Goal: Information Seeking & Learning: Learn about a topic

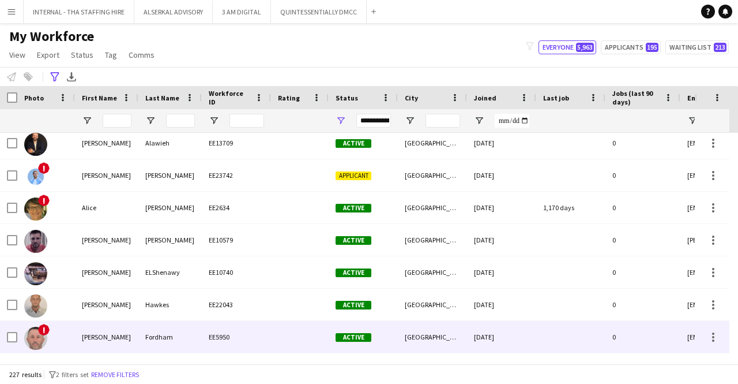
scroll to position [231, 0]
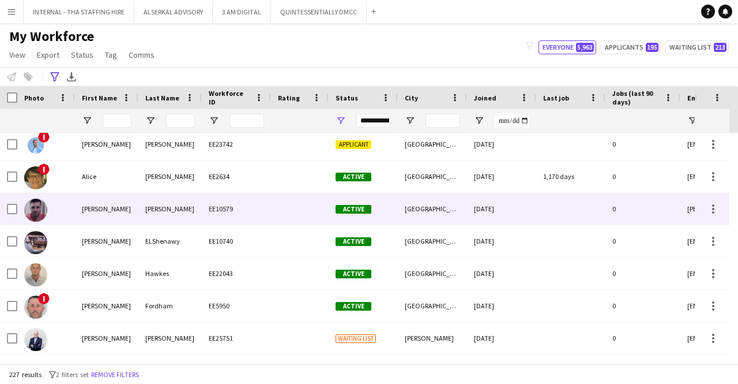
click at [177, 209] on div "[PERSON_NAME]" at bounding box center [169, 209] width 63 height 32
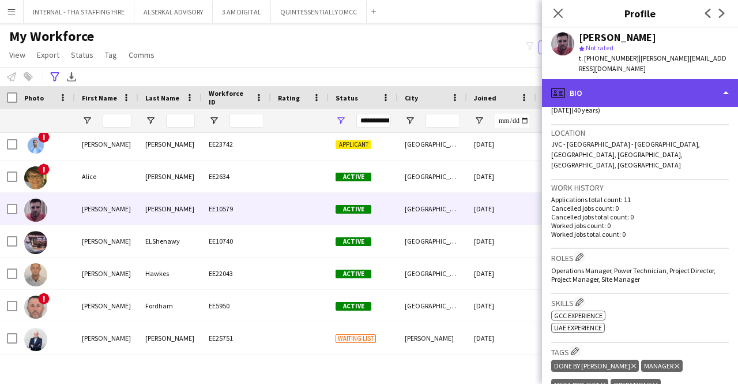
click at [658, 82] on div "profile Bio" at bounding box center [640, 93] width 196 height 28
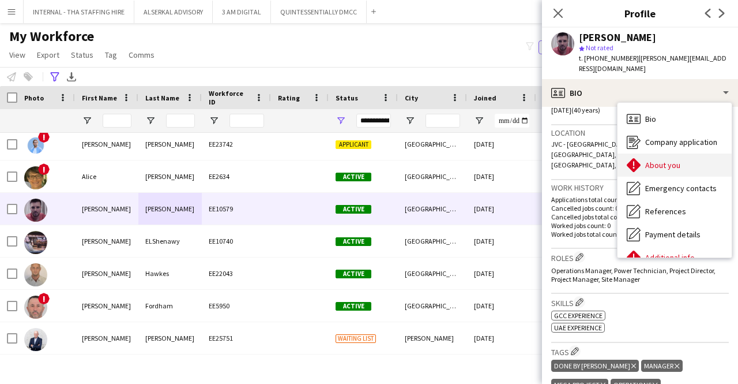
click at [684, 166] on div "About you About you" at bounding box center [675, 164] width 114 height 23
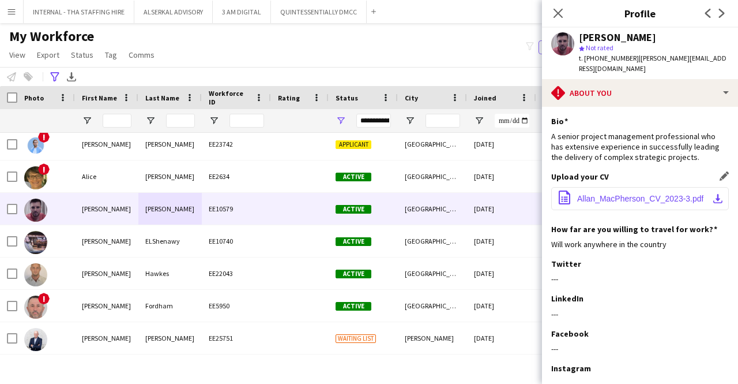
click at [670, 201] on span "Allan_MacPherson_CV_2023-3.pdf" at bounding box center [640, 198] width 126 height 9
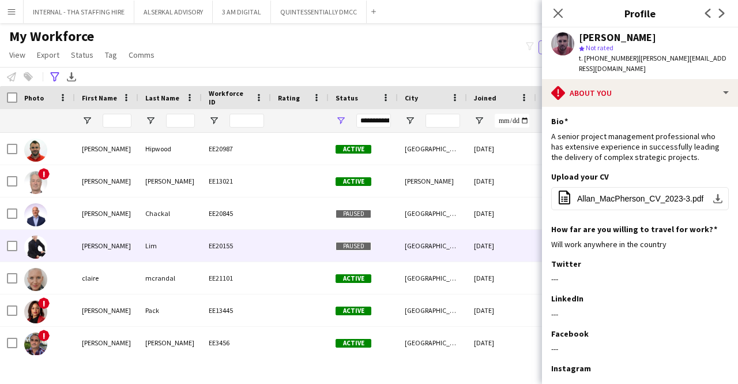
scroll to position [0, 0]
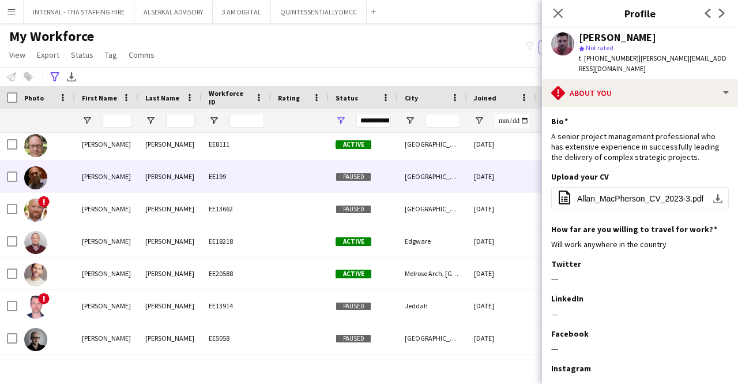
click at [163, 174] on div "[PERSON_NAME]" at bounding box center [169, 176] width 63 height 32
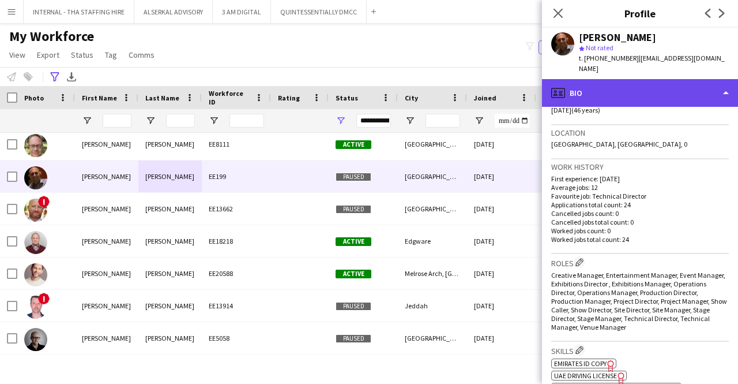
click at [607, 82] on div "profile Bio" at bounding box center [640, 93] width 196 height 28
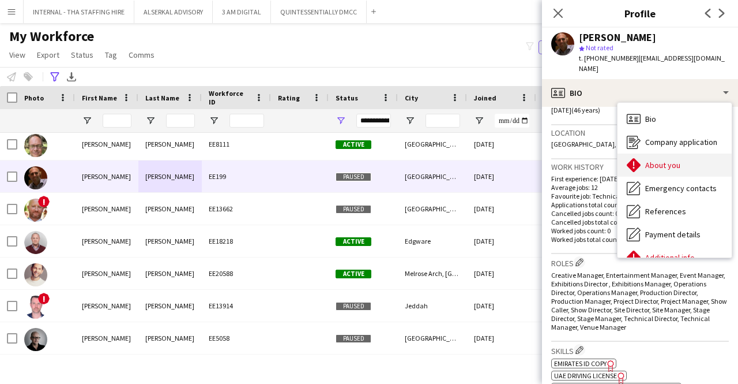
click at [692, 154] on div "About you About you" at bounding box center [675, 164] width 114 height 23
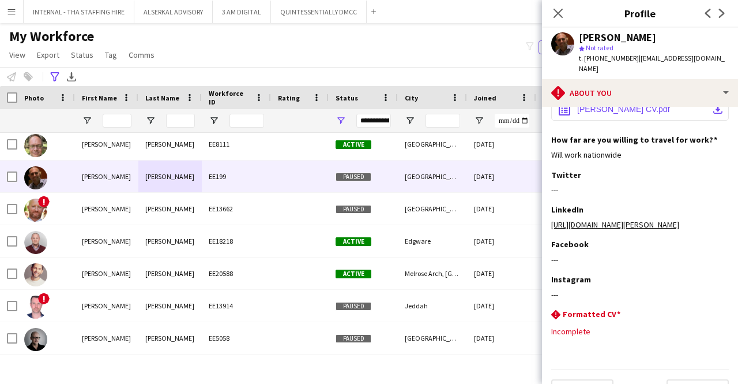
click at [629, 111] on span "[PERSON_NAME] CV.pdf" at bounding box center [623, 108] width 93 height 9
click at [55, 74] on icon "Advanced filters" at bounding box center [54, 76] width 9 height 9
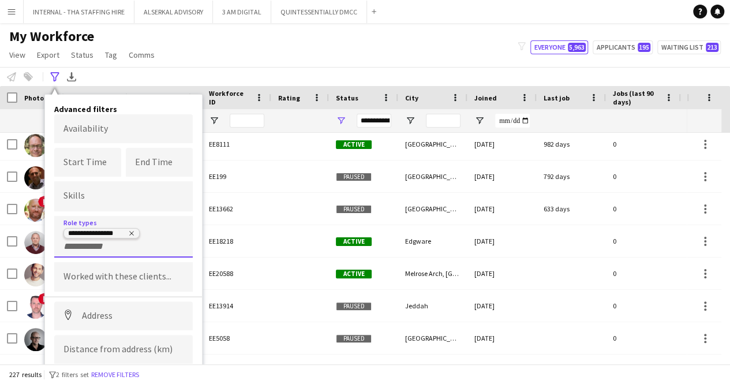
click at [132, 230] on icon "Remove tag" at bounding box center [131, 233] width 7 height 7
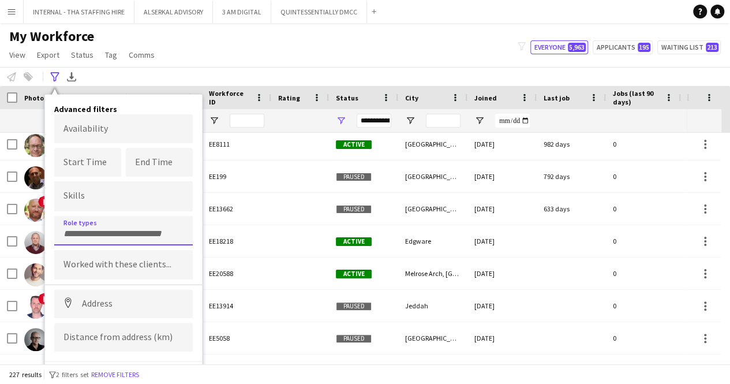
click at [122, 232] on input "Type to search role types..." at bounding box center [123, 233] width 120 height 10
type input "**********"
click at [91, 235] on input "Type to search role types..." at bounding box center [123, 233] width 120 height 10
type input "**********"
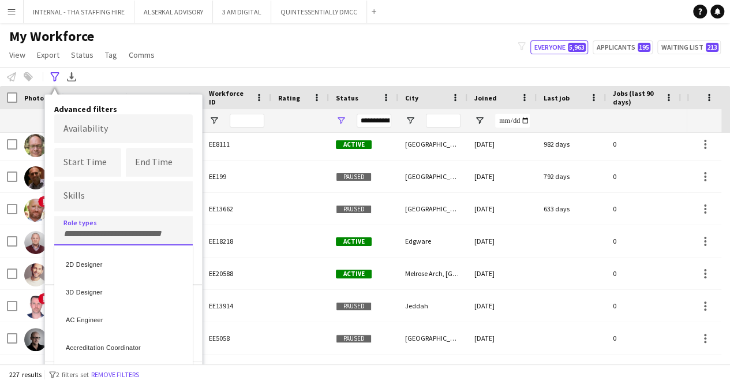
click at [91, 235] on div at bounding box center [365, 192] width 730 height 384
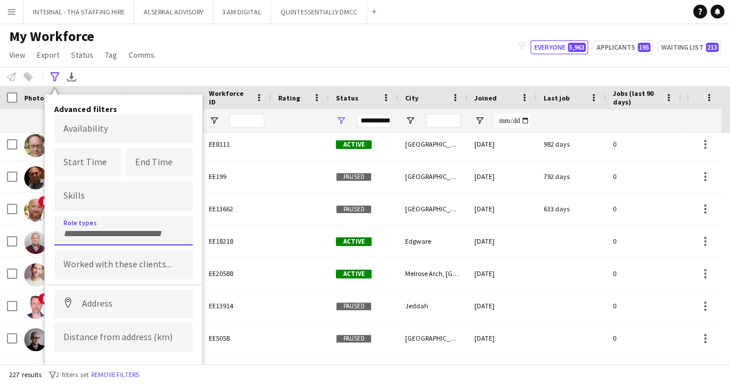
click at [91, 235] on div at bounding box center [123, 230] width 138 height 29
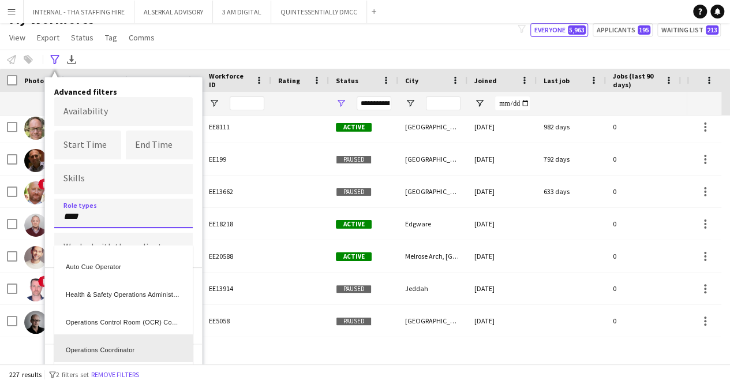
scroll to position [3, 0]
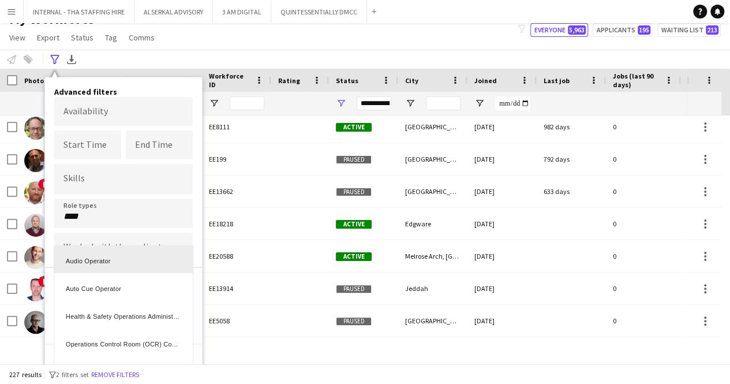
click at [103, 217] on div at bounding box center [365, 192] width 730 height 384
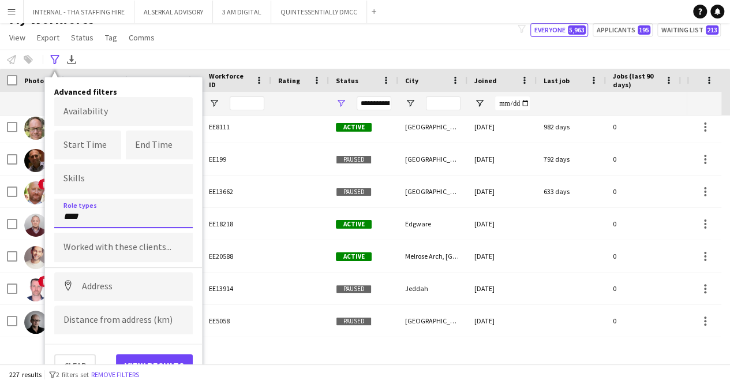
click at [103, 217] on input "****" at bounding box center [123, 216] width 120 height 10
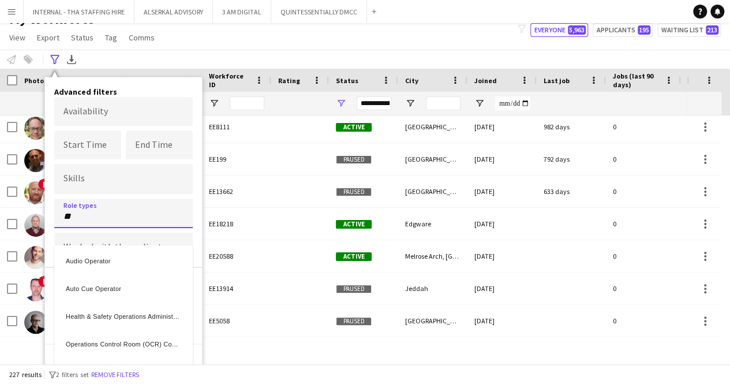
type input "*"
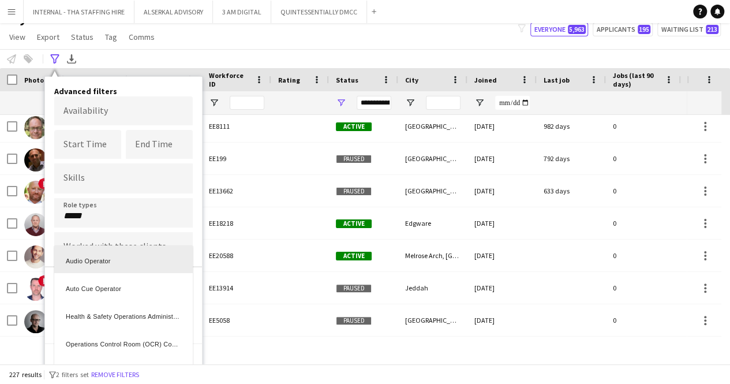
drag, startPoint x: 102, startPoint y: 214, endPoint x: 92, endPoint y: 213, distance: 9.9
click at [92, 213] on div at bounding box center [365, 192] width 730 height 384
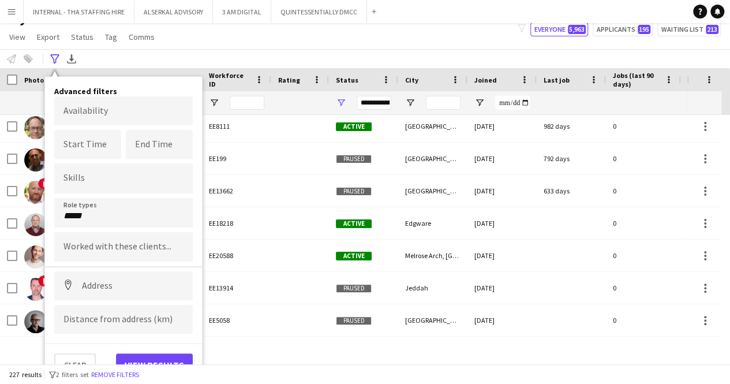
click at [233, 358] on div "Menu Boards Boards Boards All jobs Status Workforce Workforce My Workforce Recr…" at bounding box center [365, 174] width 730 height 384
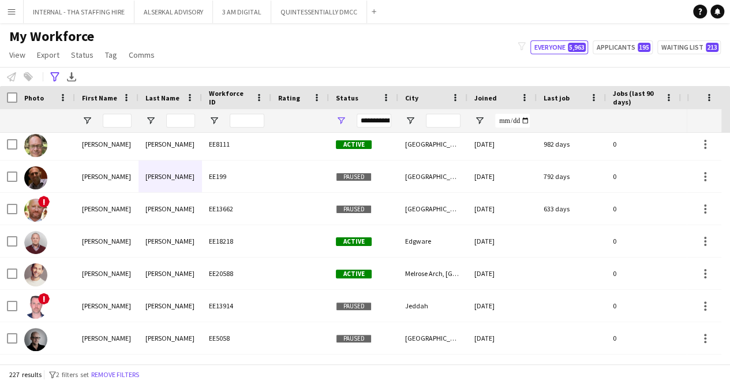
scroll to position [0, 0]
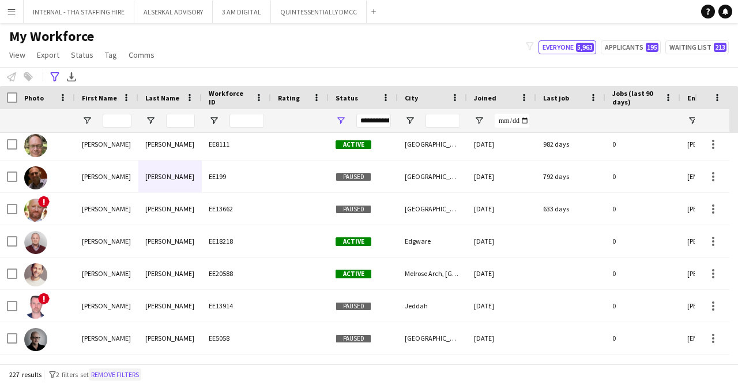
click at [123, 376] on button "Remove filters" at bounding box center [115, 374] width 52 height 13
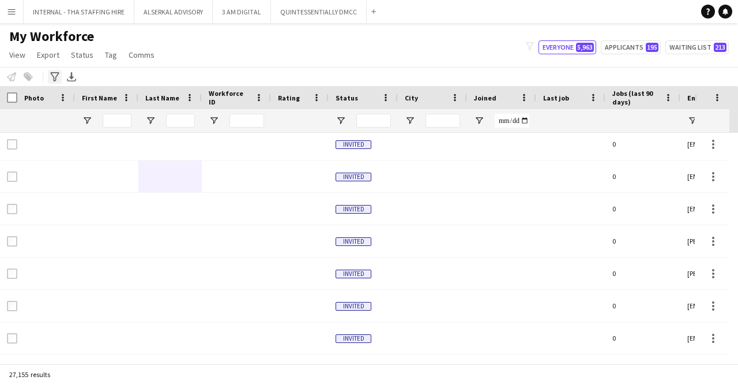
click at [54, 78] on icon at bounding box center [54, 76] width 9 height 9
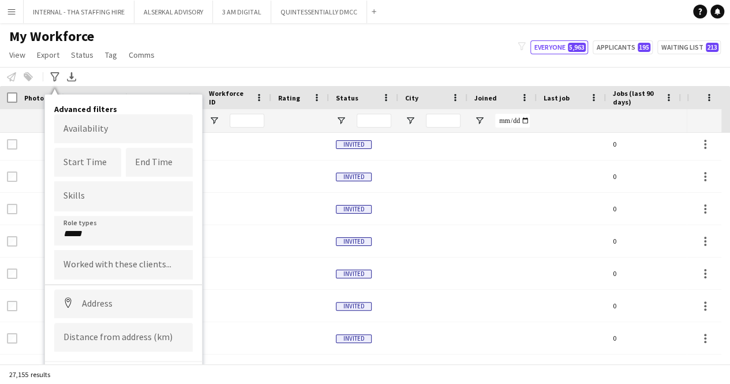
click at [96, 237] on div "*****" at bounding box center [123, 230] width 138 height 29
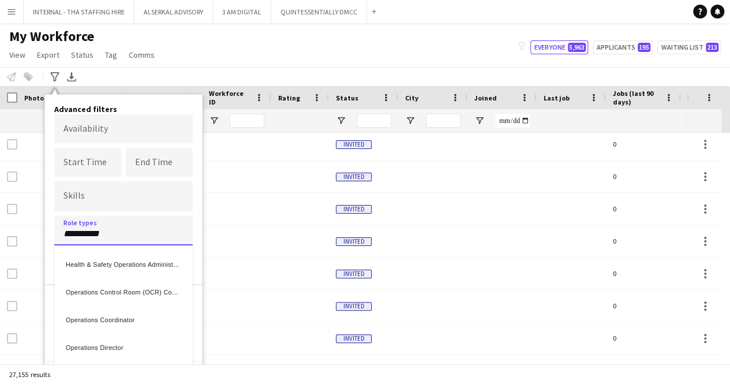
type input "**********"
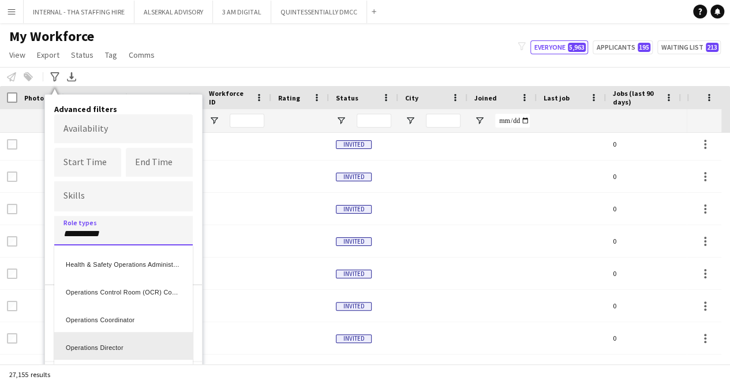
click at [99, 349] on div "Operations Director" at bounding box center [123, 346] width 138 height 28
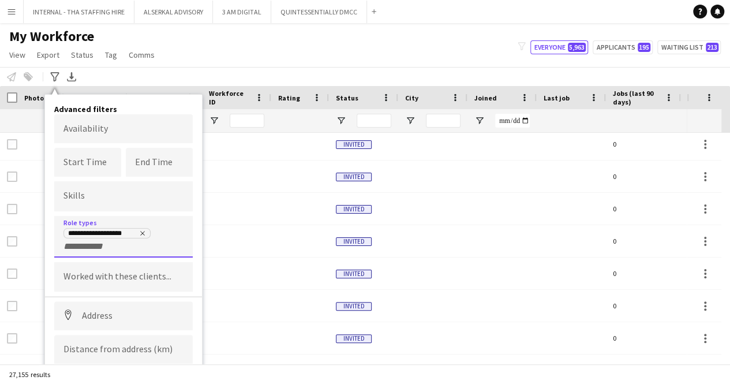
scroll to position [30, 0]
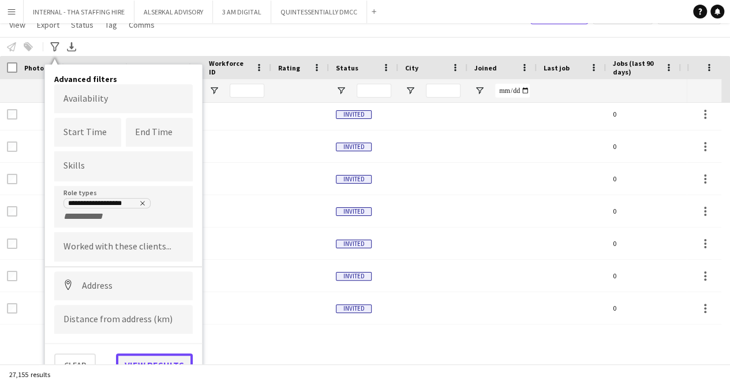
click at [133, 355] on button "View results" at bounding box center [154, 364] width 77 height 23
type input "**********"
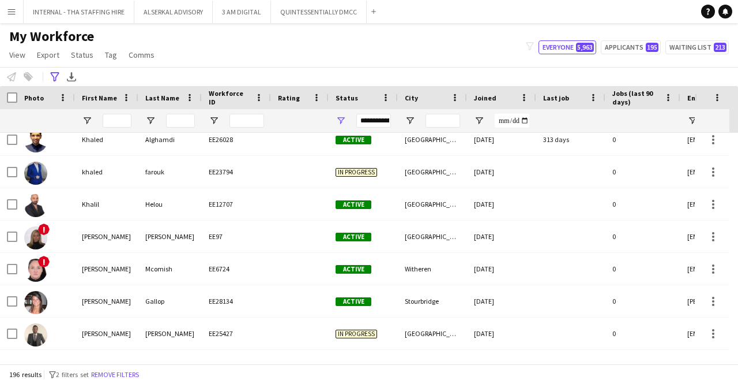
scroll to position [3230, 0]
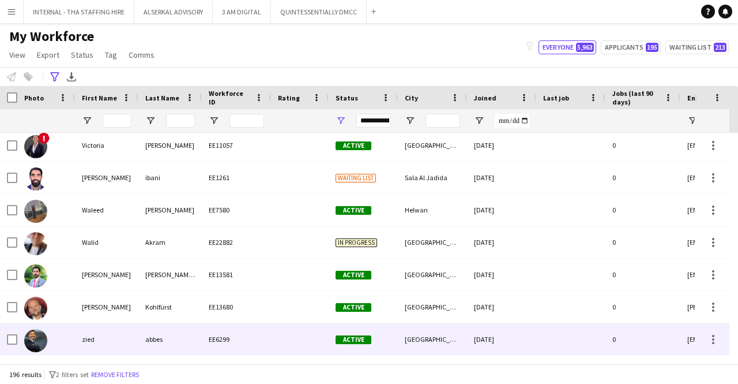
click at [173, 346] on div "abbes" at bounding box center [169, 339] width 63 height 32
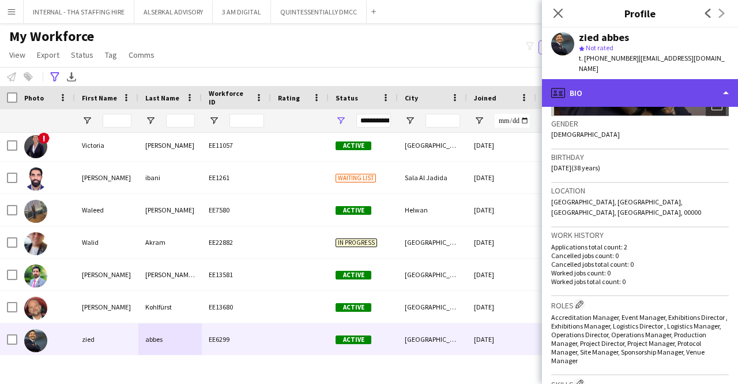
click at [617, 79] on div "profile Bio" at bounding box center [640, 93] width 196 height 28
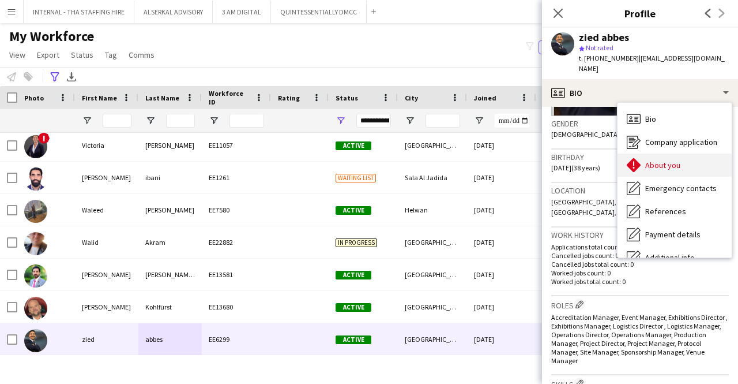
click at [655, 160] on span "About you" at bounding box center [662, 165] width 35 height 10
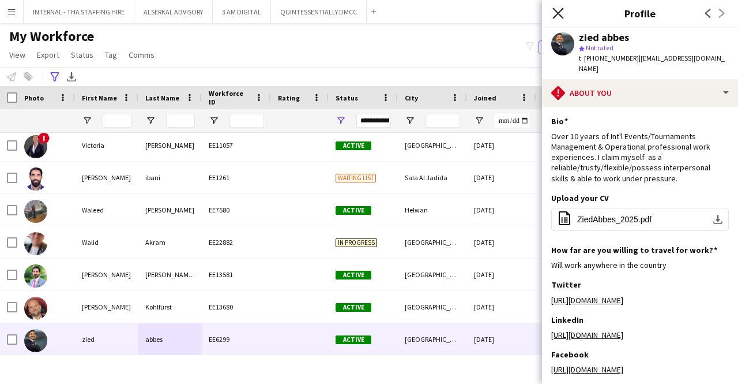
click at [555, 14] on icon "Close pop-in" at bounding box center [558, 12] width 11 height 11
